Goal: Find specific page/section: Find specific page/section

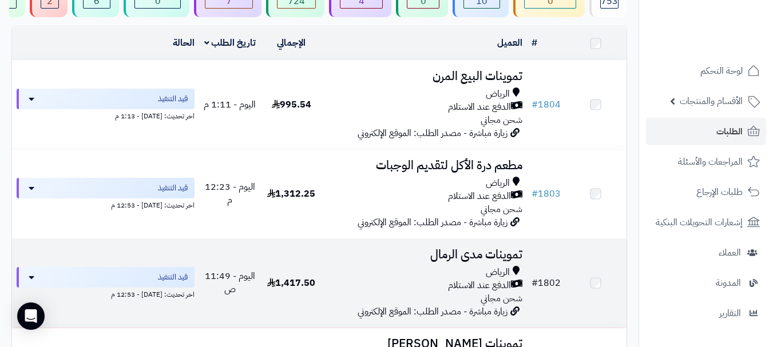
scroll to position [114, 0]
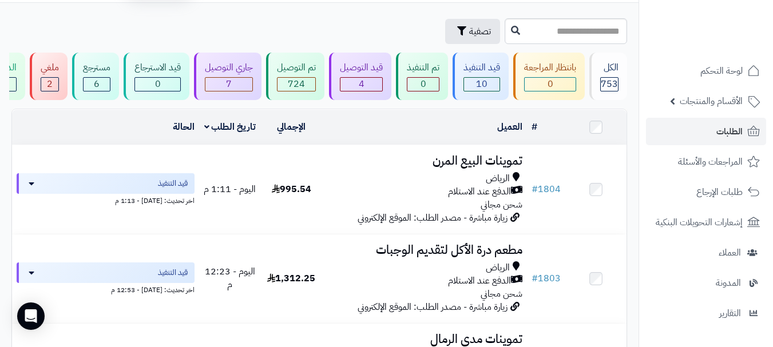
scroll to position [57, 0]
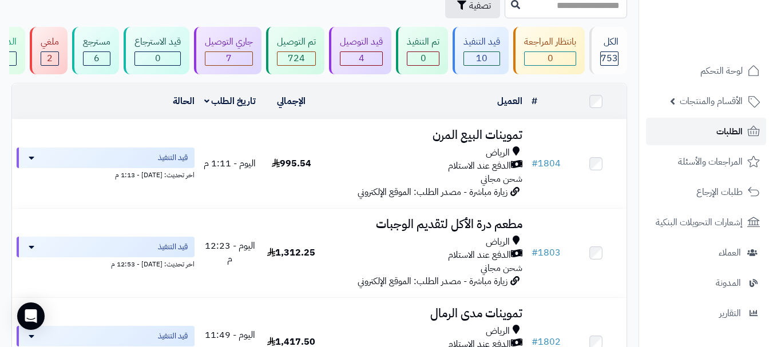
click at [734, 126] on span "الطلبات" at bounding box center [729, 132] width 26 height 16
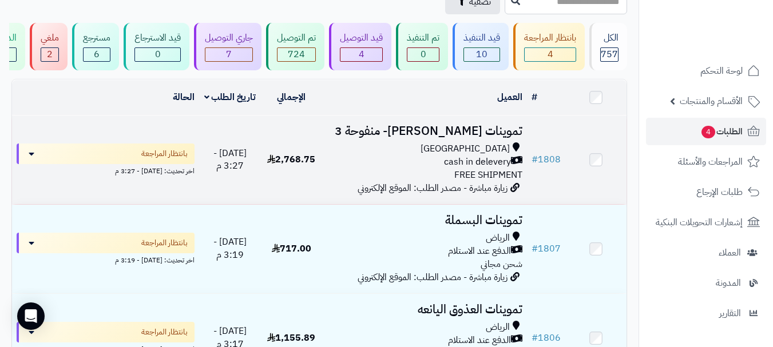
scroll to position [57, 0]
